Goal: Check status: Check status

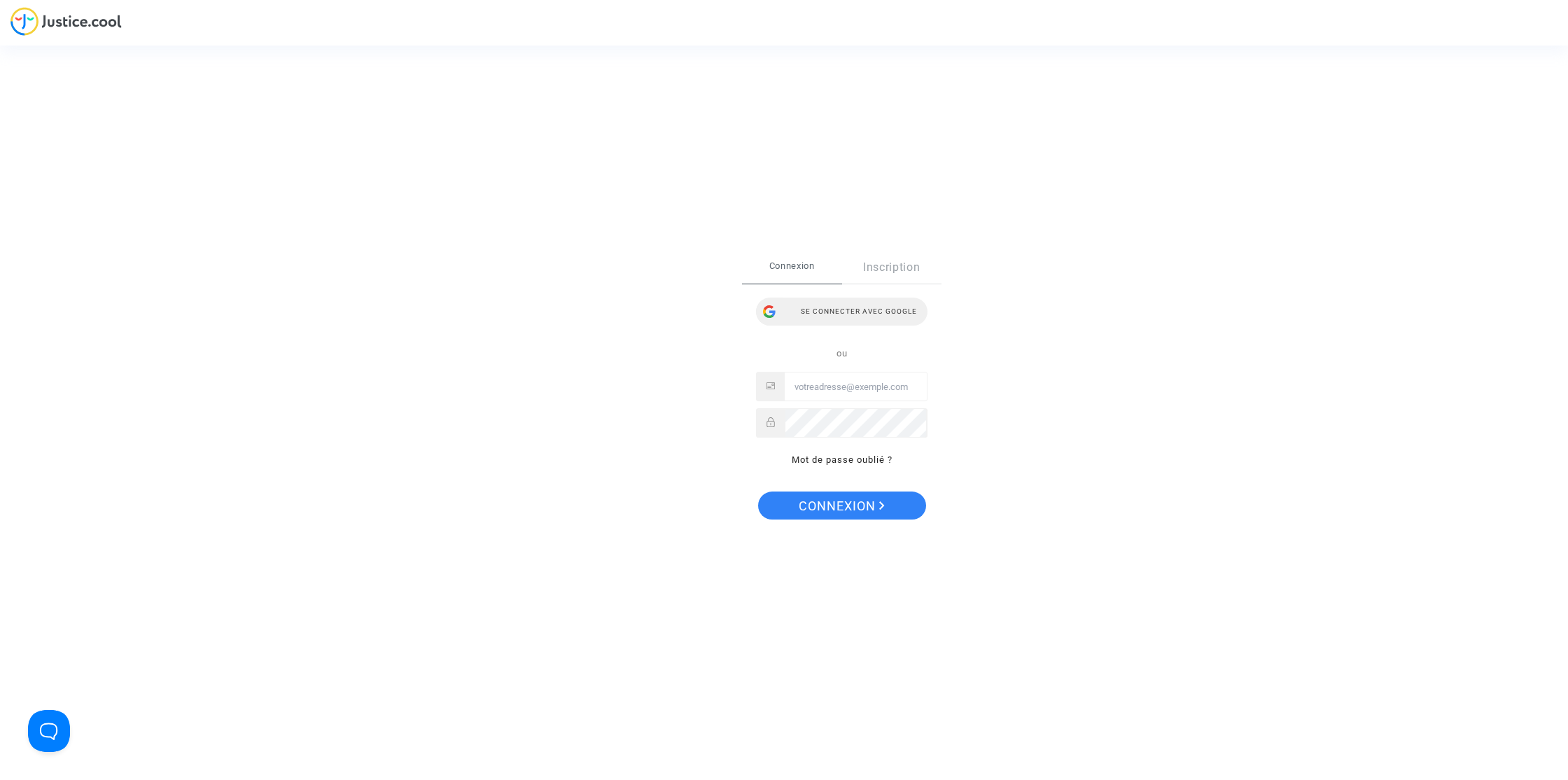
click at [814, 304] on div "Se connecter avec Google" at bounding box center [841, 312] width 171 height 28
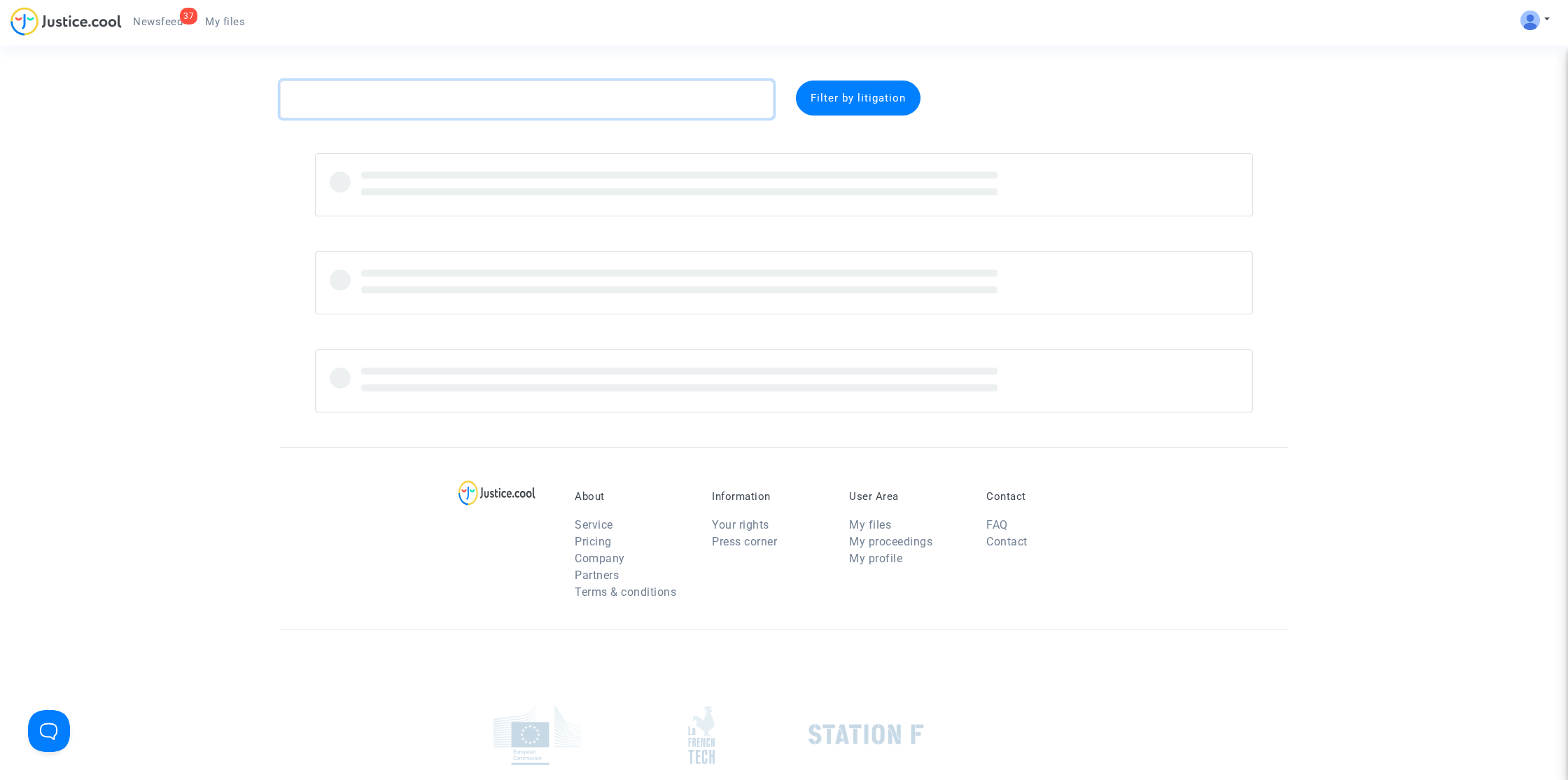
click at [412, 104] on textarea at bounding box center [527, 99] width 493 height 38
paste textarea "Barthelemi"
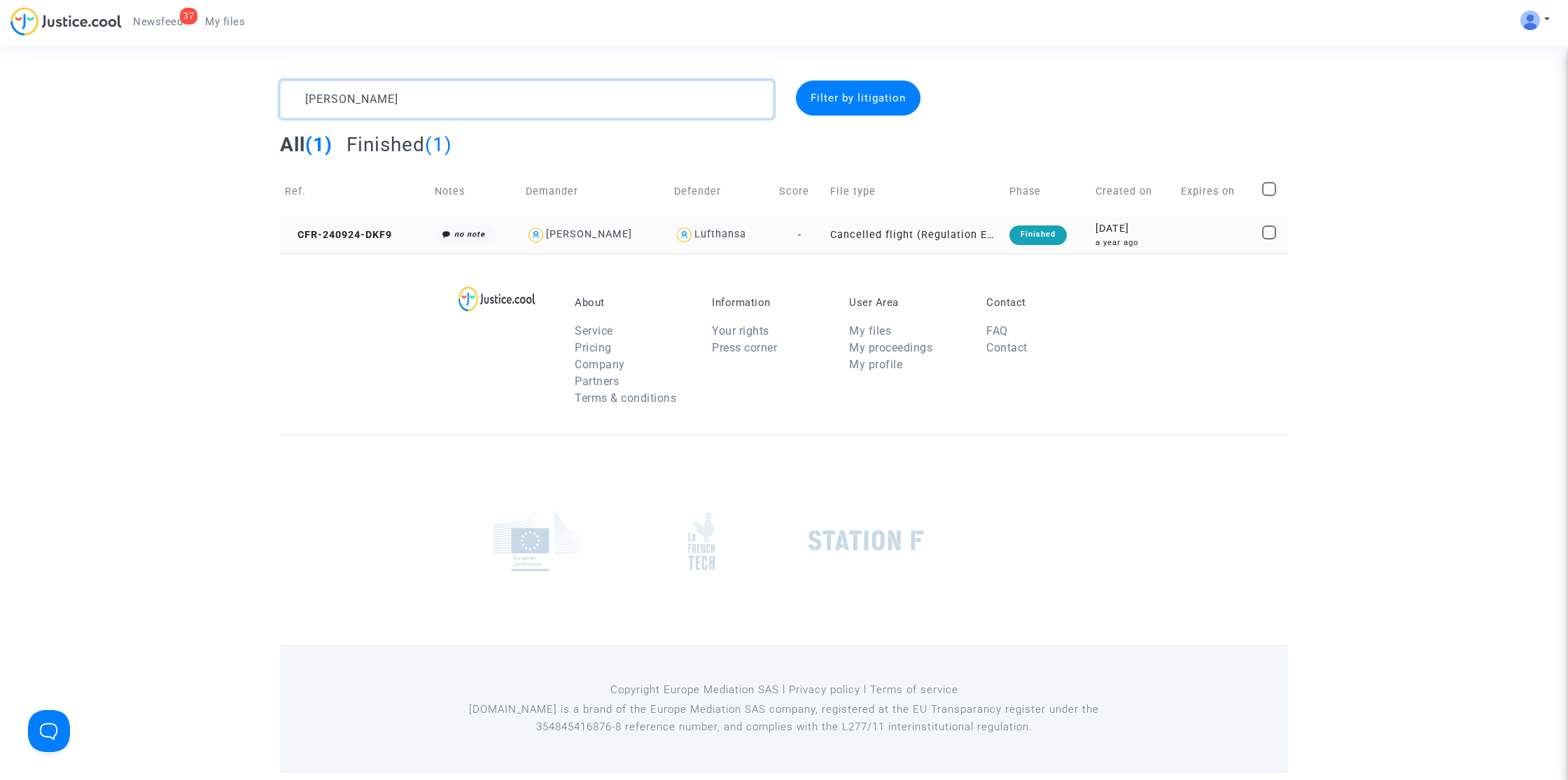
type textarea "Barthelemi"
click at [342, 243] on td "CFR-240924-DKF9" at bounding box center [355, 235] width 150 height 37
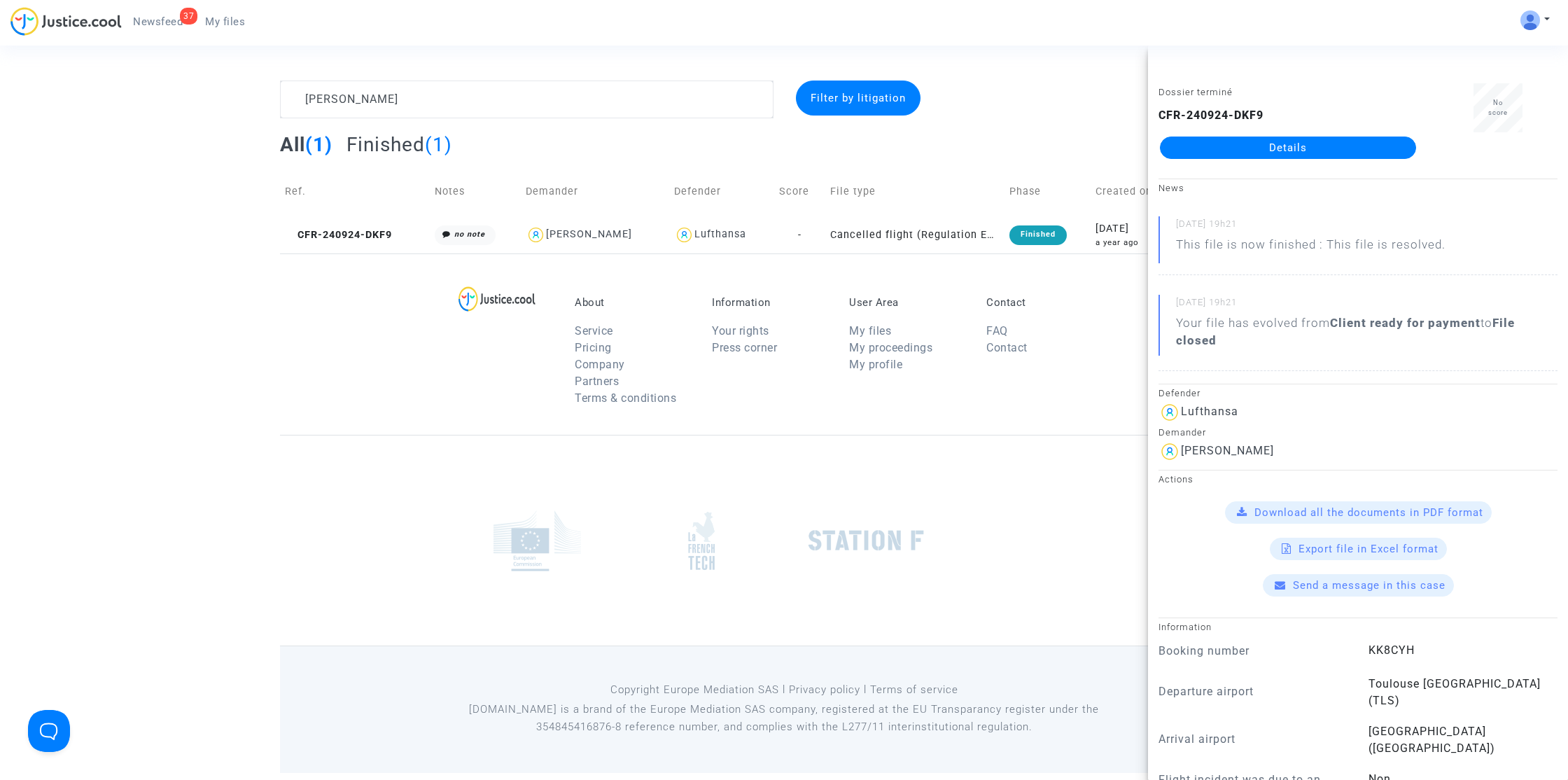
click at [1214, 150] on link "Details" at bounding box center [1288, 148] width 256 height 23
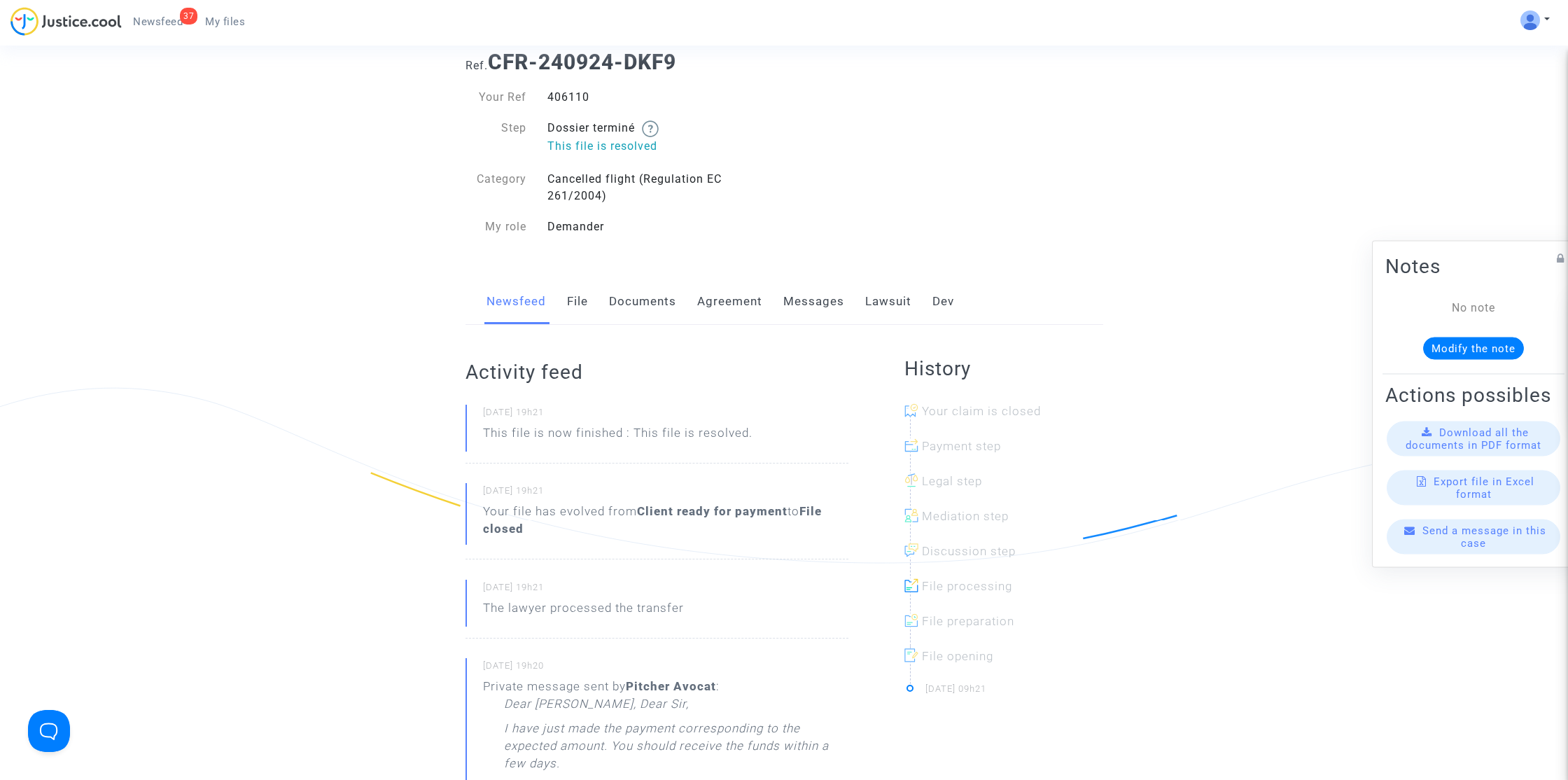
scroll to position [81, 0]
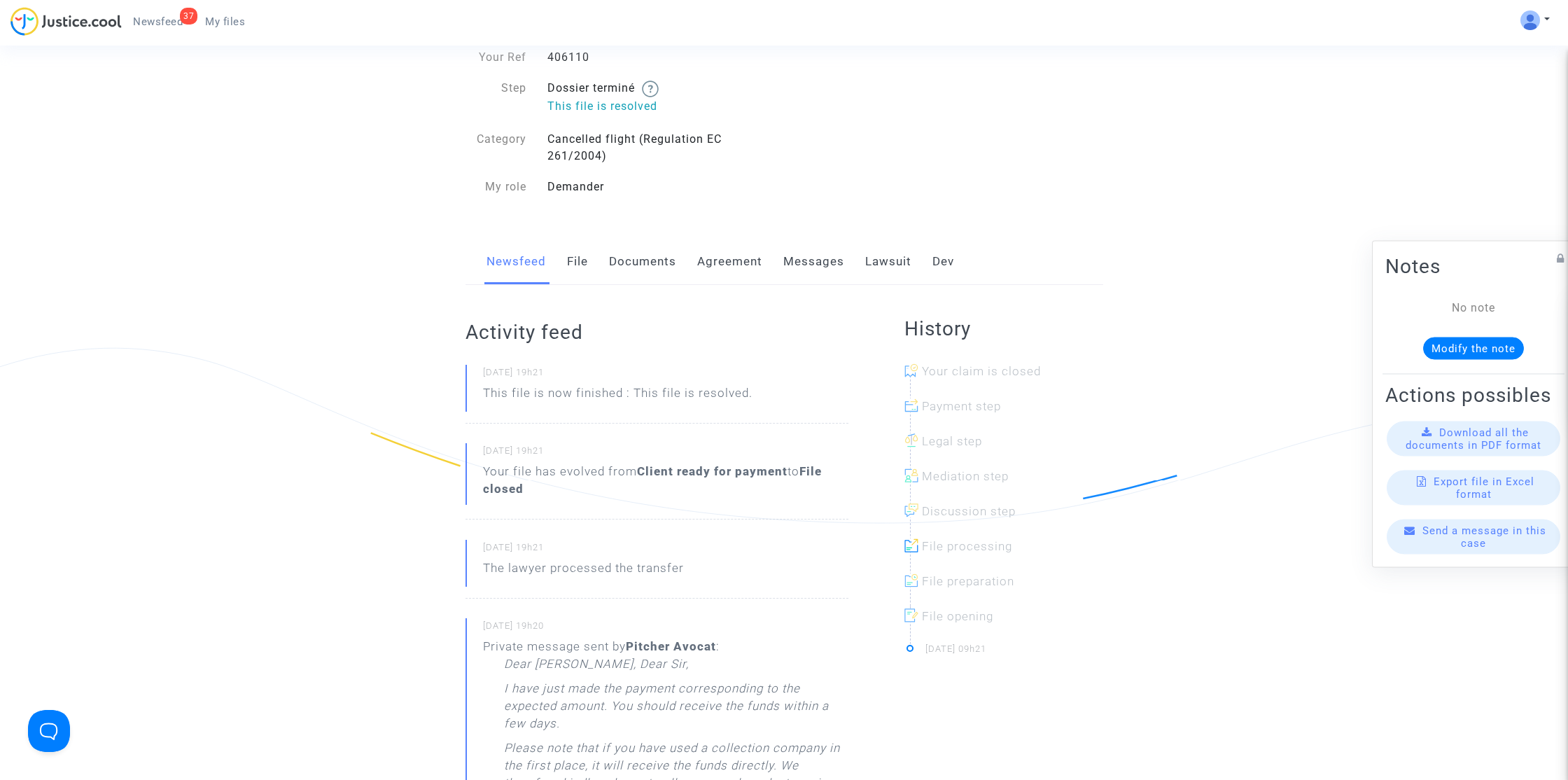
click at [890, 261] on link "Lawsuit" at bounding box center [888, 261] width 46 height 46
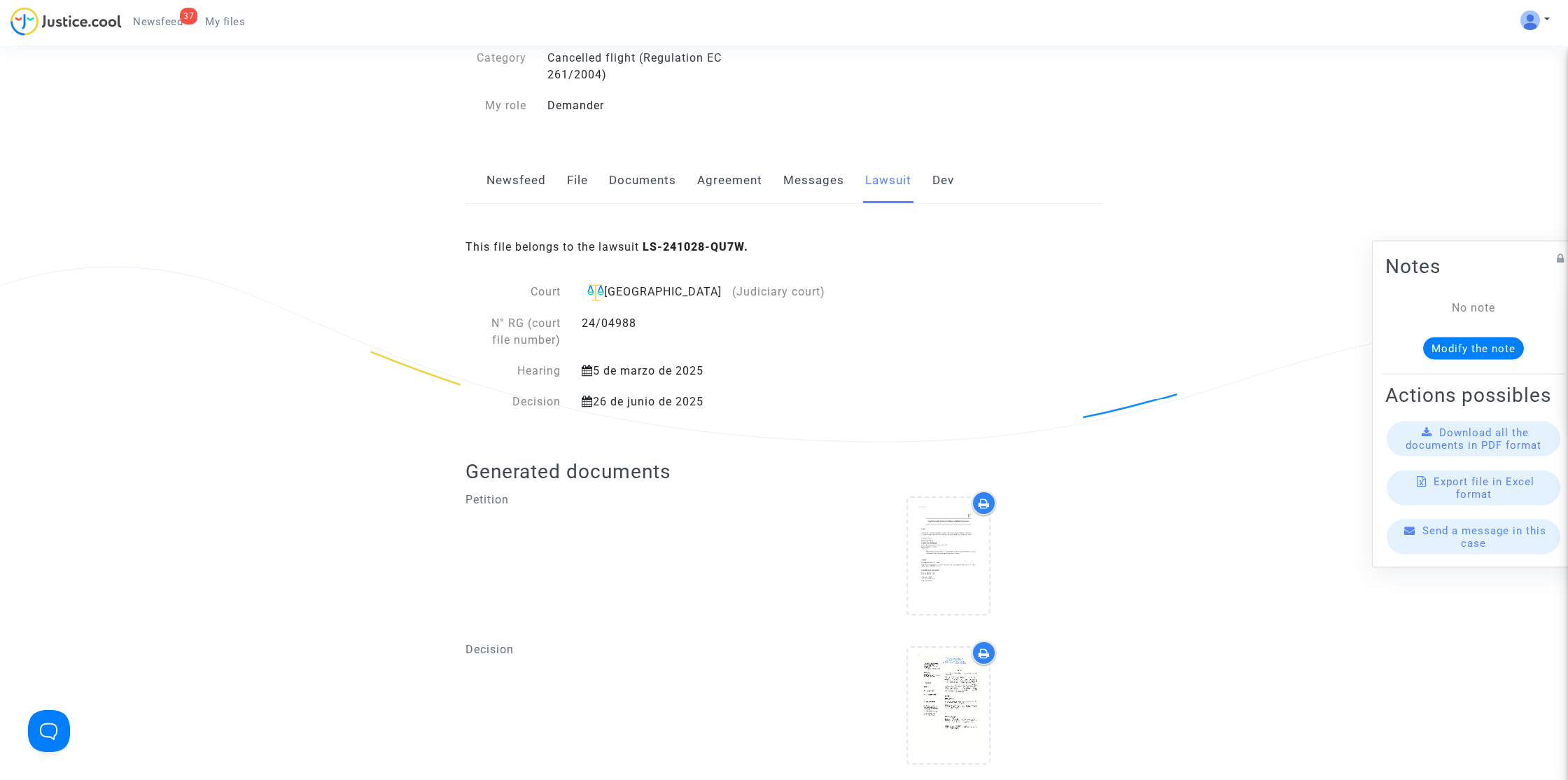
scroll to position [308, 0]
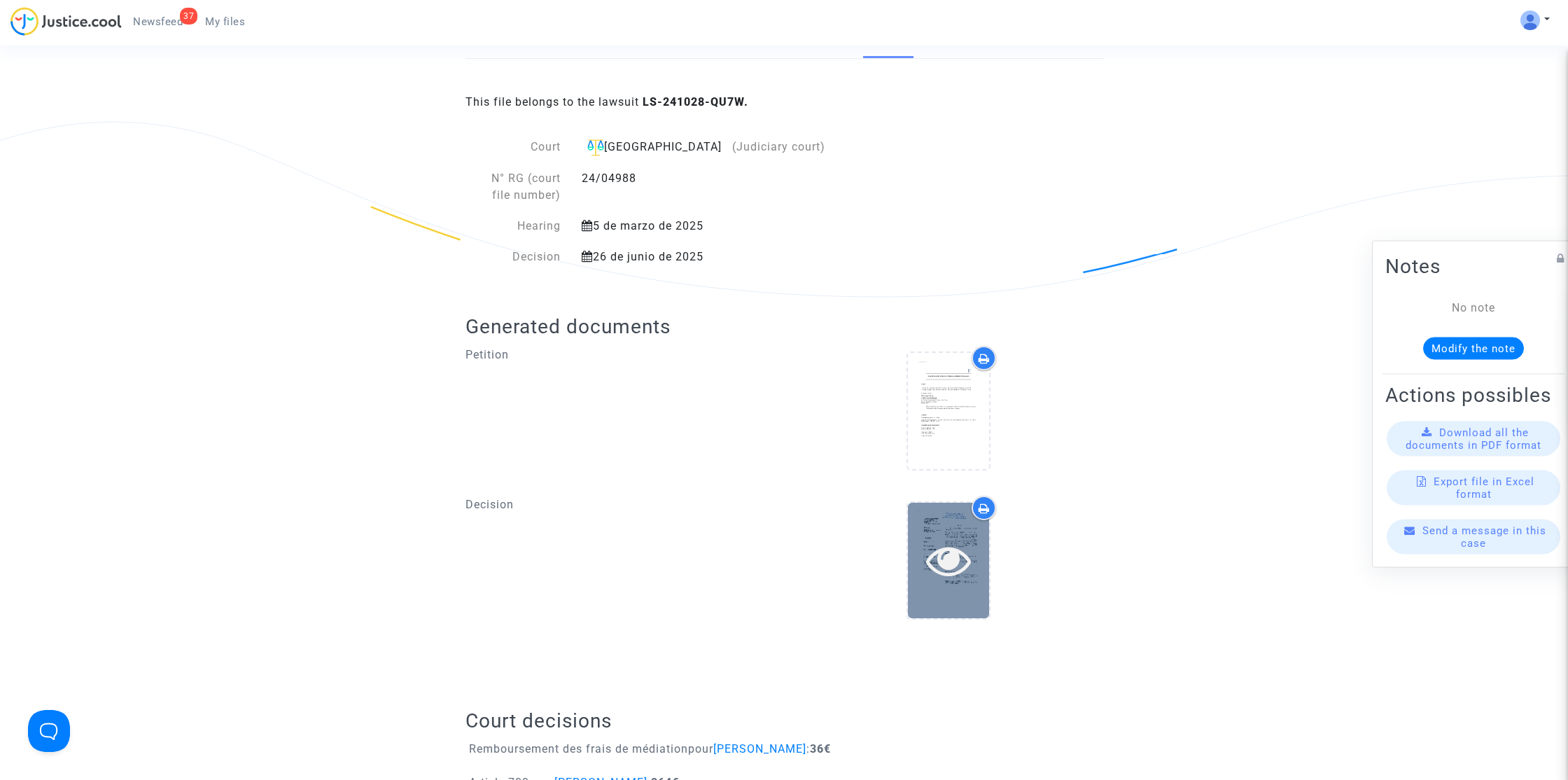
click at [950, 530] on div at bounding box center [949, 560] width 81 height 115
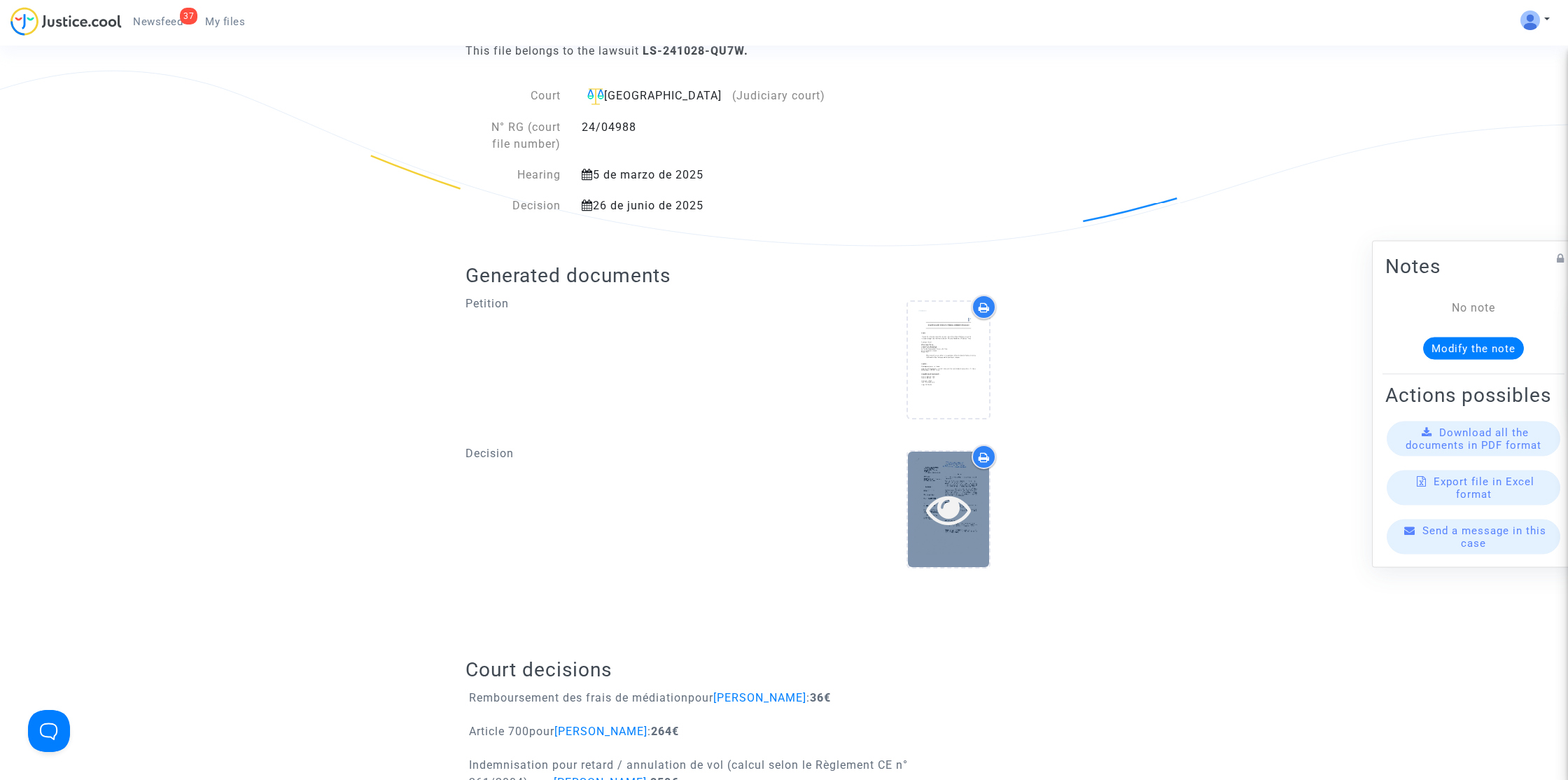
scroll to position [292, 0]
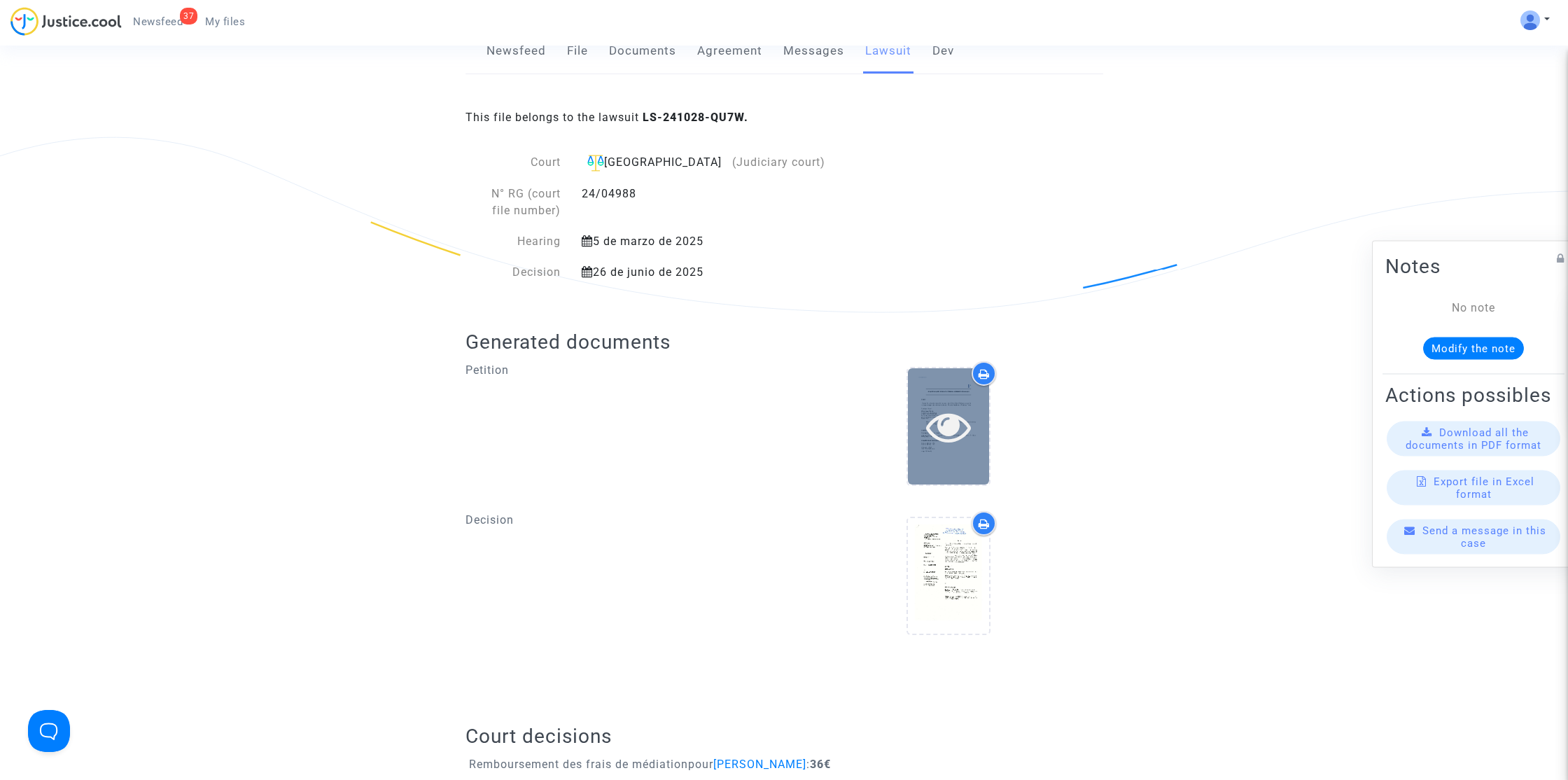
click at [944, 440] on icon at bounding box center [949, 426] width 45 height 45
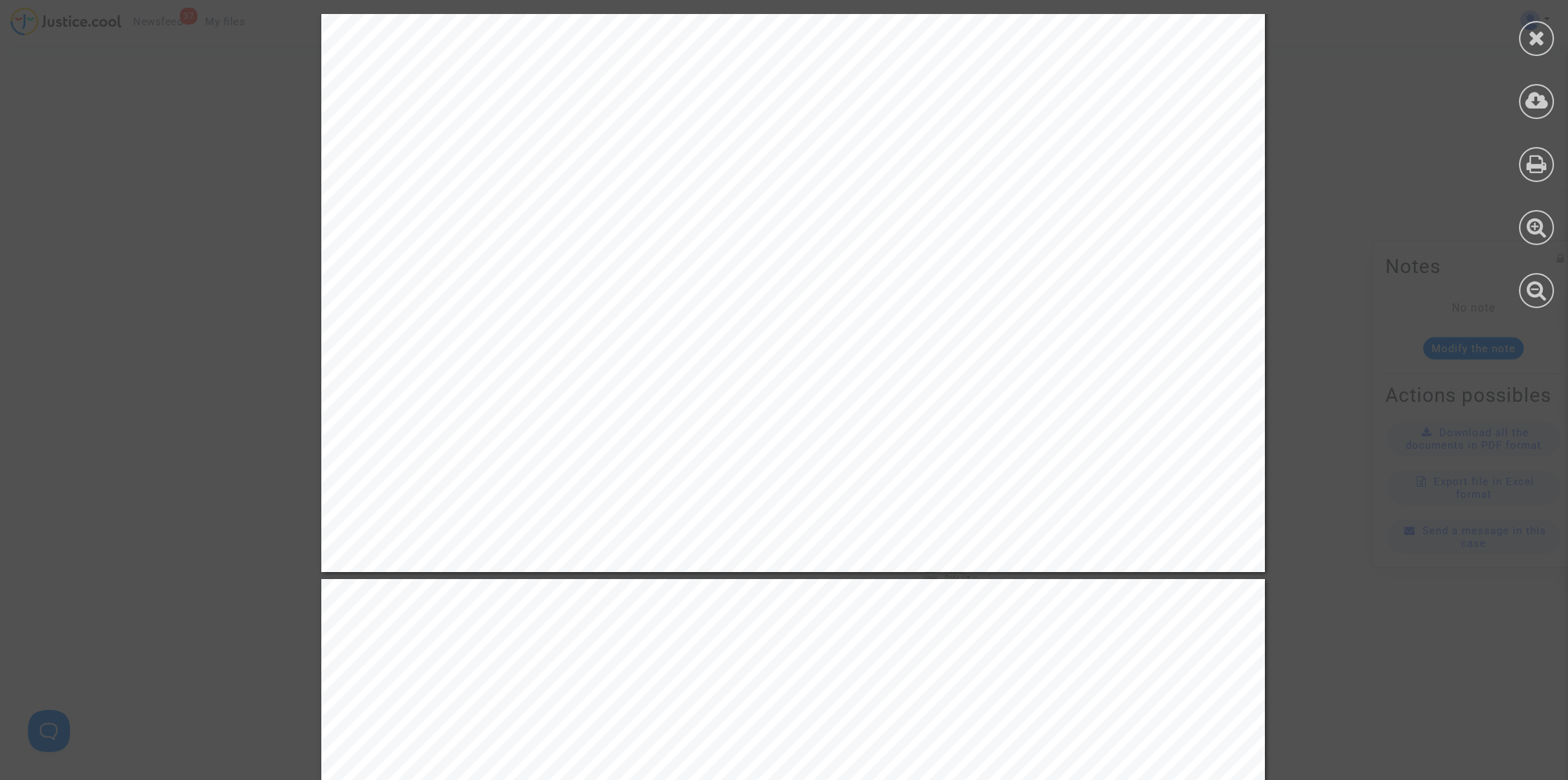
scroll to position [14326, 0]
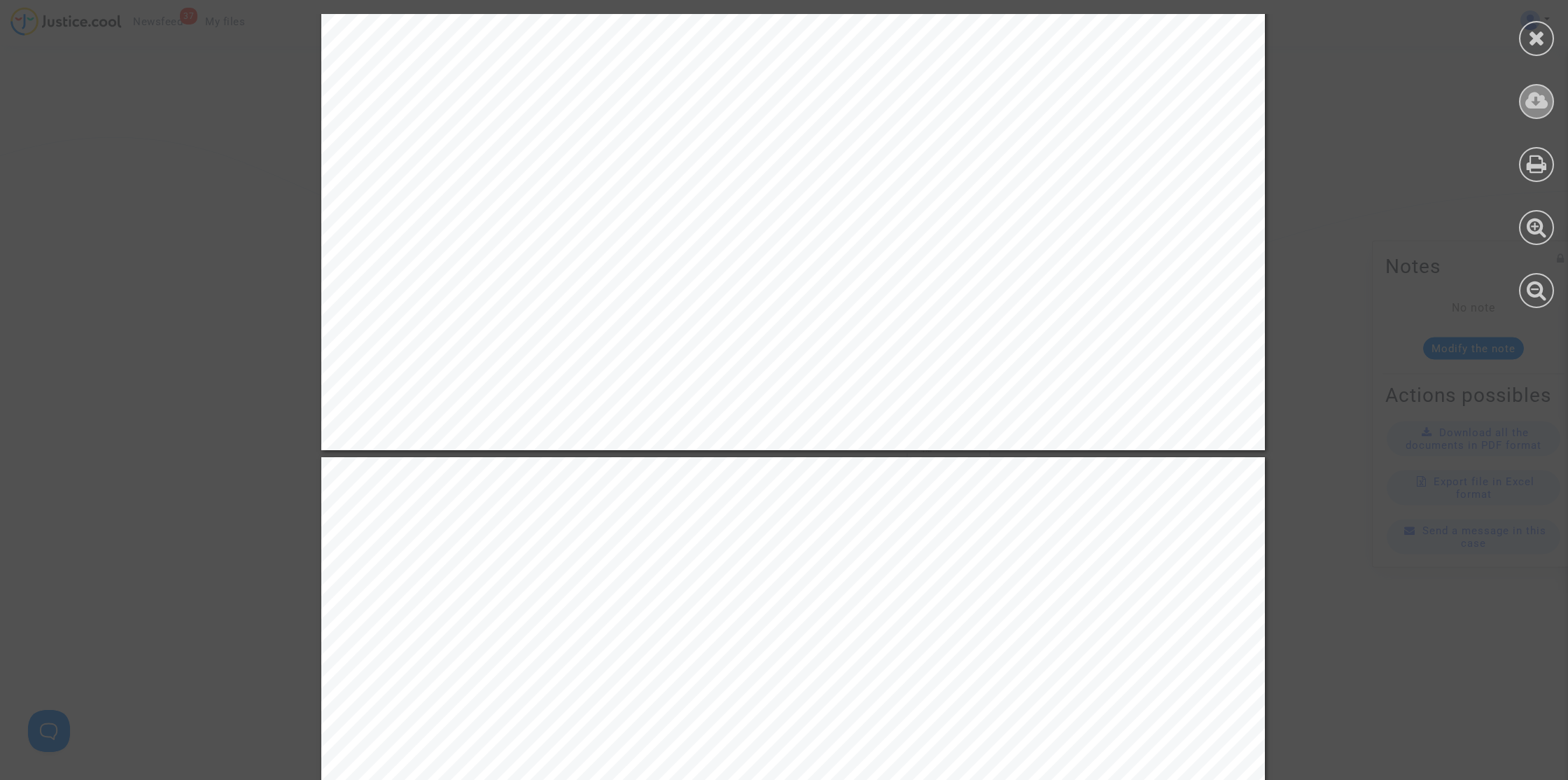
click at [1549, 96] on div at bounding box center [1536, 101] width 35 height 35
